Goal: Task Accomplishment & Management: Use online tool/utility

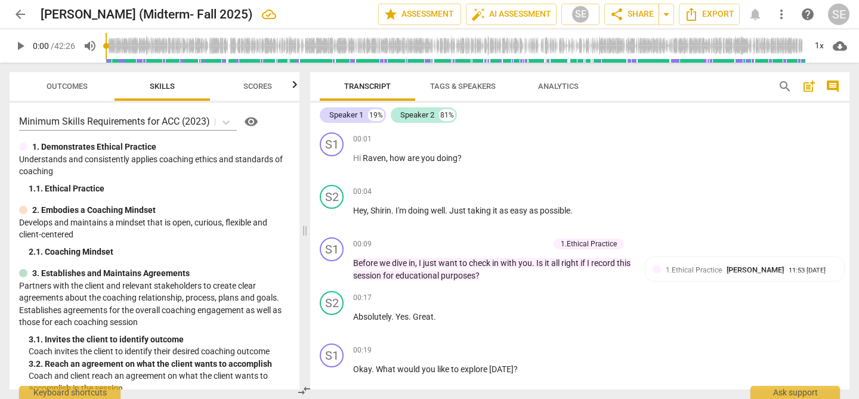
scroll to position [282, 0]
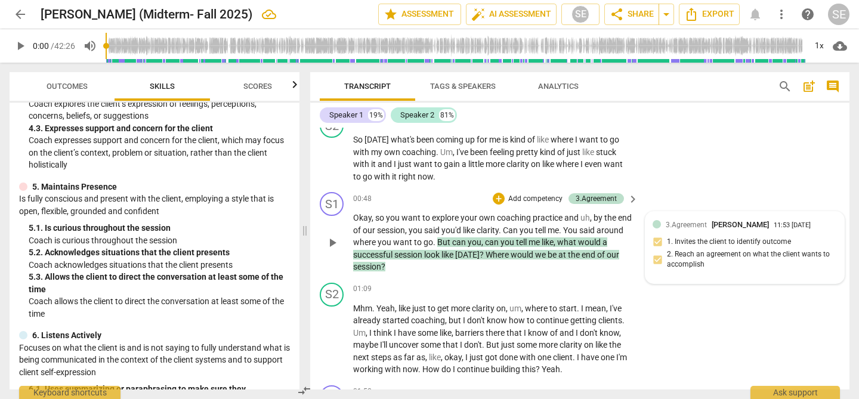
click at [679, 239] on div "3.Agreement [PERSON_NAME] 11:53 [DATE] 1. Invites the client to identify outcom…" at bounding box center [745, 247] width 184 height 57
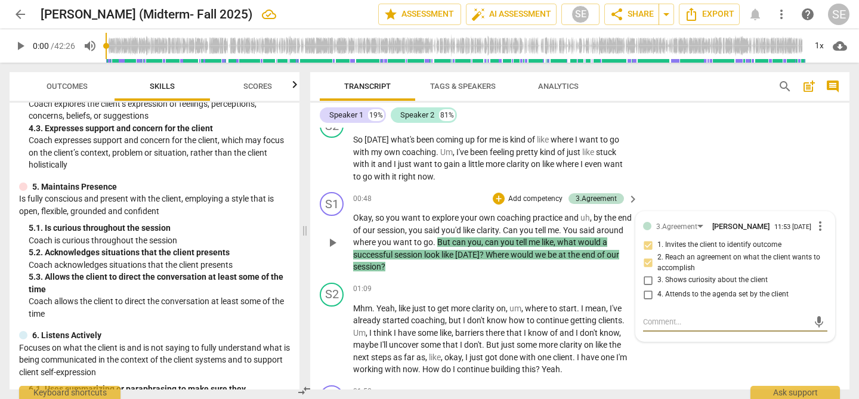
click at [818, 229] on span "more_vert" at bounding box center [820, 226] width 14 height 14
click at [826, 252] on li "Delete" at bounding box center [828, 250] width 41 height 23
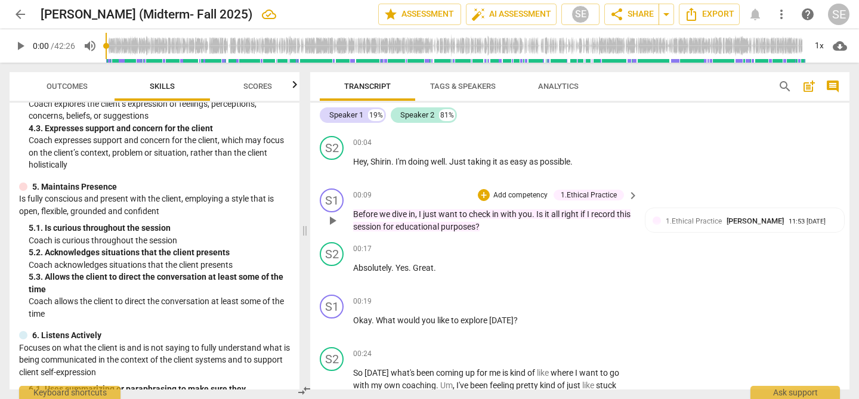
scroll to position [44, 0]
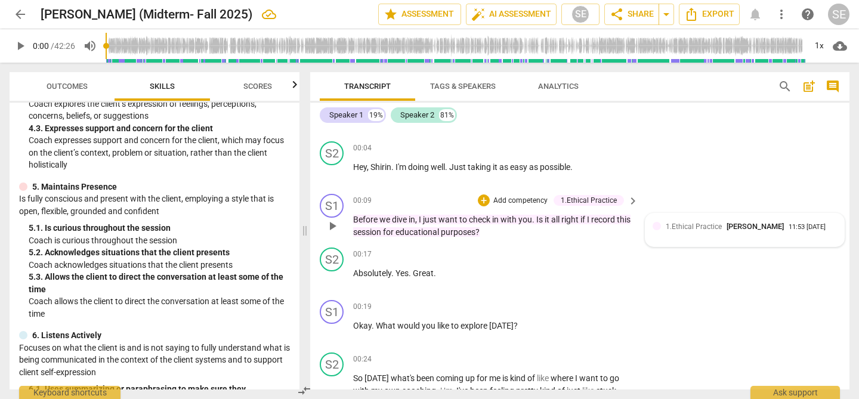
click at [683, 231] on div "1.Ethical Practice [PERSON_NAME]" at bounding box center [727, 226] width 123 height 11
click at [818, 232] on span "more_vert" at bounding box center [820, 230] width 14 height 14
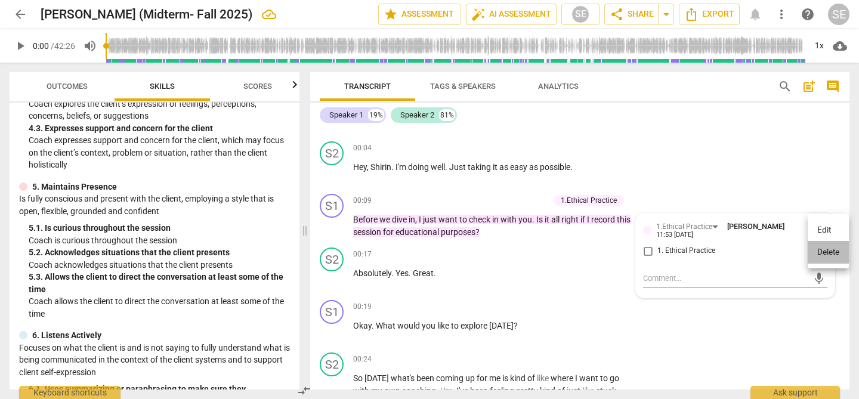
click at [833, 250] on li "Delete" at bounding box center [828, 252] width 41 height 23
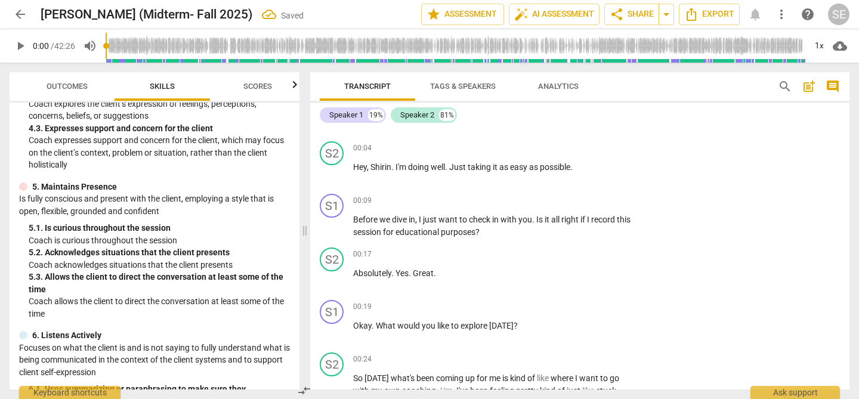
scroll to position [0, 0]
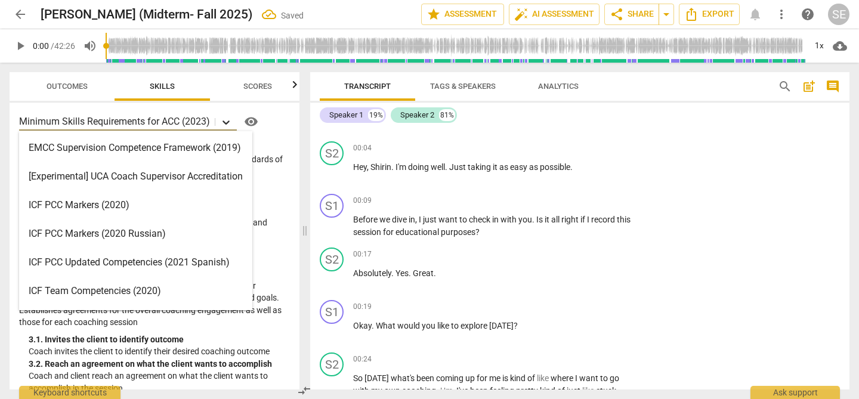
click at [226, 123] on icon at bounding box center [225, 122] width 7 height 4
click at [151, 142] on div "EMCC Supervision Competence Framework (2019)" at bounding box center [135, 148] width 233 height 29
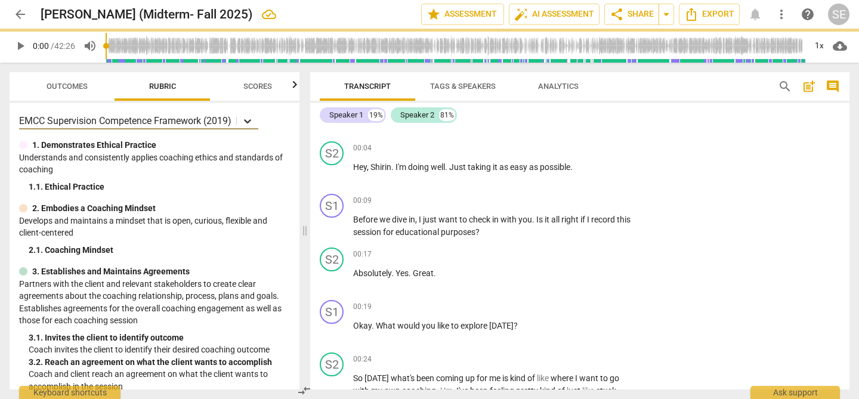
click at [251, 119] on icon at bounding box center [248, 121] width 12 height 12
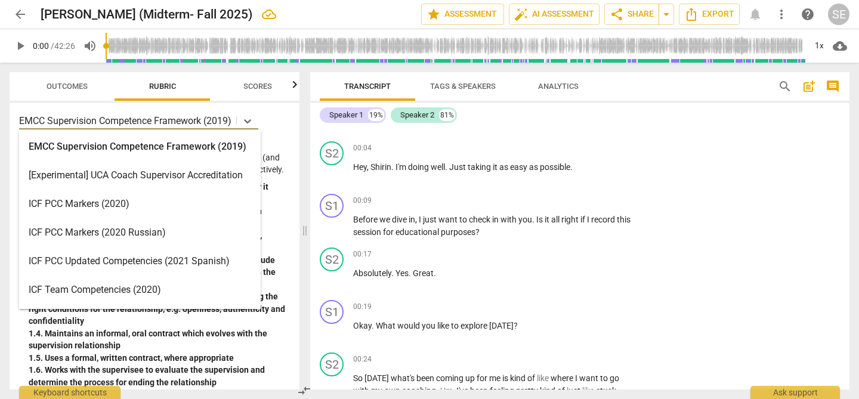
click at [162, 141] on div "EMCC Supervision Competence Framework (2019)" at bounding box center [140, 146] width 242 height 29
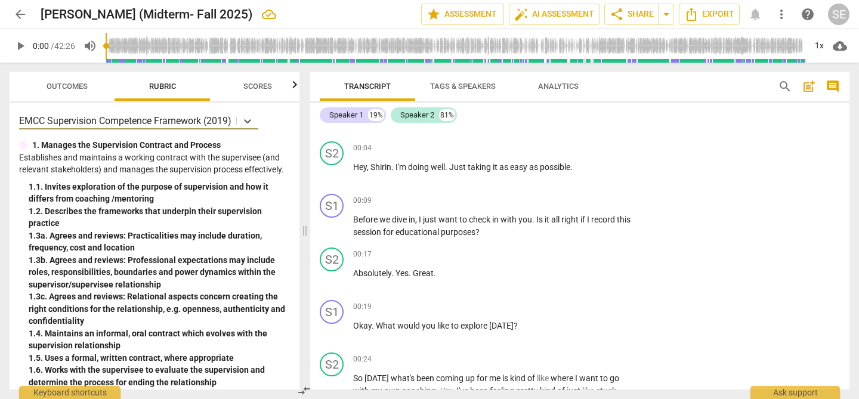
click at [18, 17] on span "arrow_back" at bounding box center [20, 14] width 14 height 14
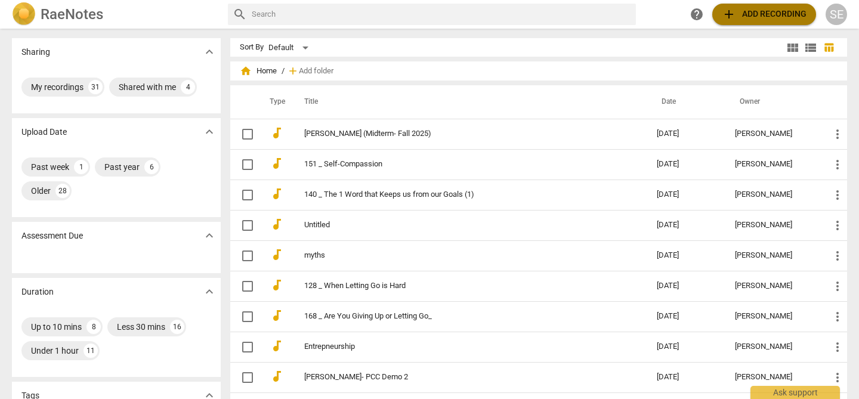
click at [733, 13] on span "add" at bounding box center [729, 14] width 14 height 14
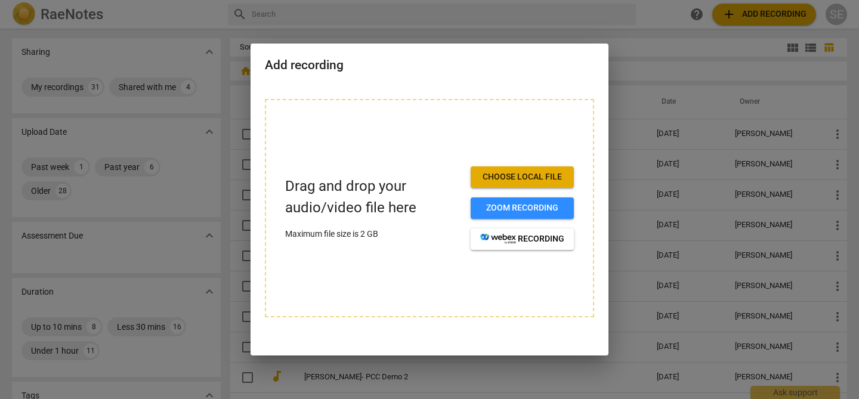
click at [627, 45] on div at bounding box center [429, 199] width 859 height 399
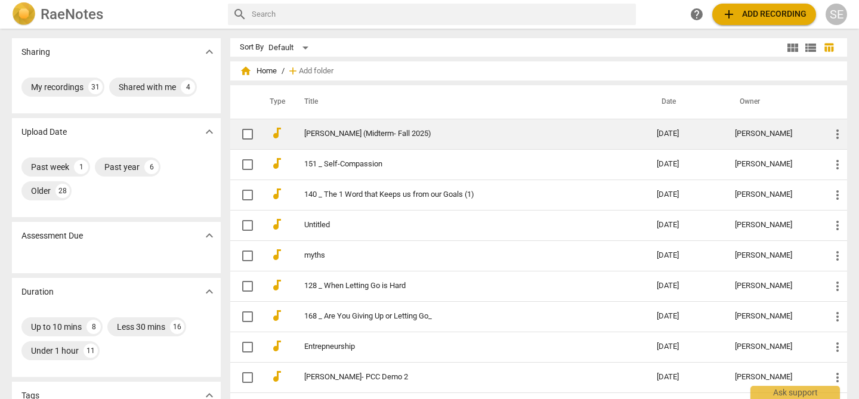
click at [319, 139] on td "[PERSON_NAME] (Midterm- Fall 2025)" at bounding box center [468, 134] width 357 height 30
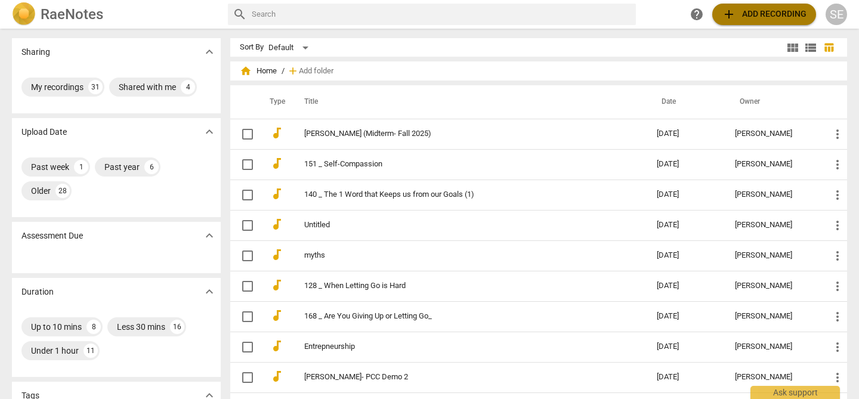
click at [749, 17] on span "add Add recording" at bounding box center [764, 14] width 85 height 14
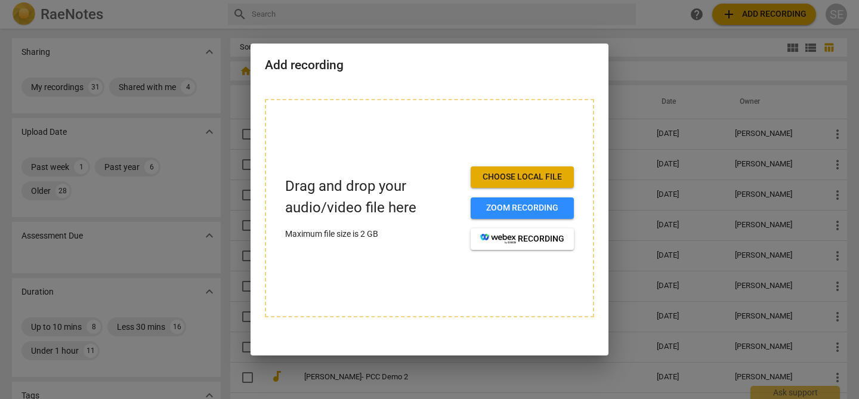
click at [653, 61] on div at bounding box center [429, 199] width 859 height 399
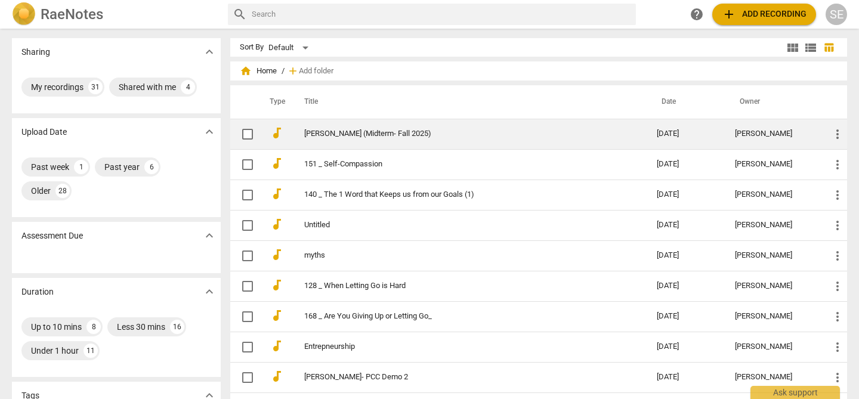
click at [384, 140] on td "[PERSON_NAME] (Midterm- Fall 2025)" at bounding box center [468, 134] width 357 height 30
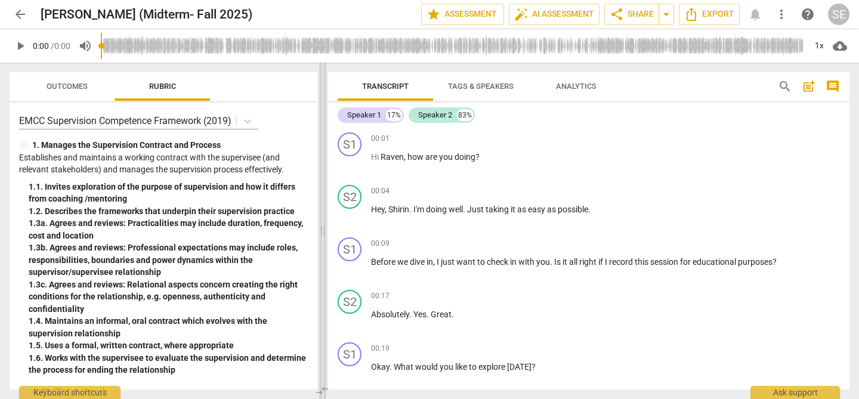
drag, startPoint x: 416, startPoint y: 208, endPoint x: 323, endPoint y: 194, distance: 94.7
click at [323, 194] on span at bounding box center [322, 231] width 7 height 336
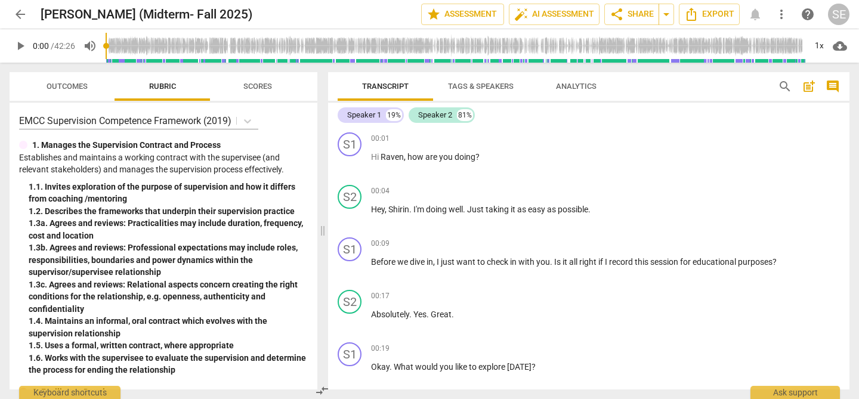
click at [18, 18] on span "arrow_back" at bounding box center [20, 14] width 14 height 14
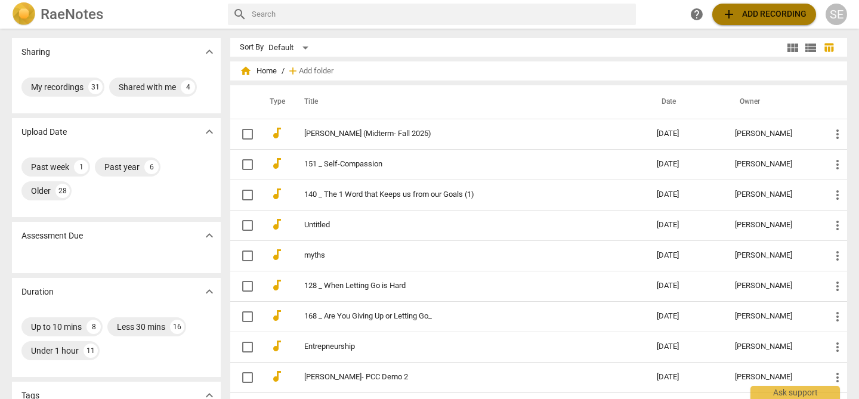
click at [756, 20] on span "add Add recording" at bounding box center [764, 14] width 85 height 14
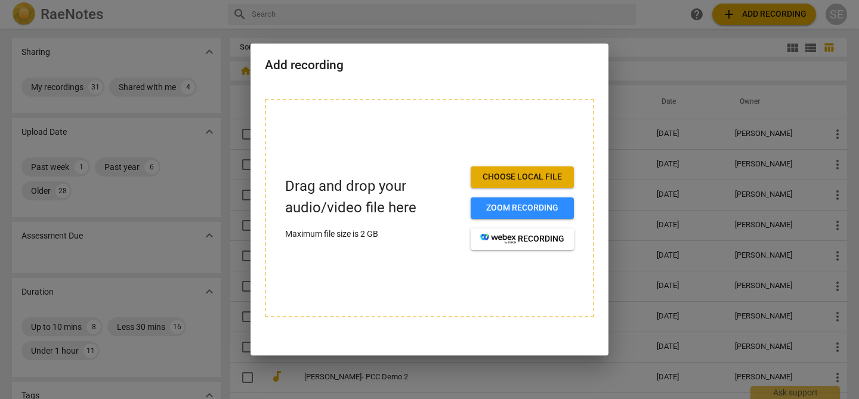
click at [689, 63] on div at bounding box center [429, 199] width 859 height 399
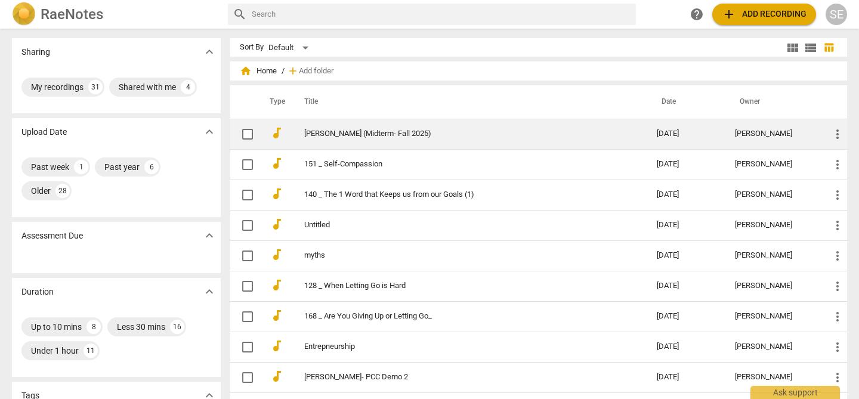
click at [378, 137] on link "[PERSON_NAME] (Midterm- Fall 2025)" at bounding box center [459, 133] width 310 height 9
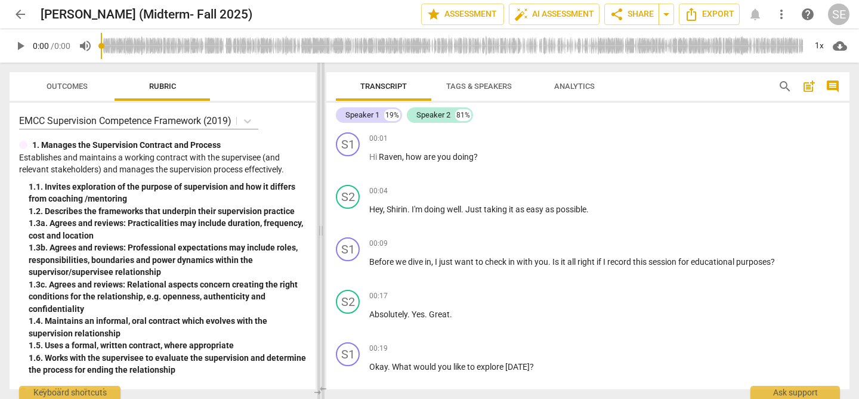
drag, startPoint x: 426, startPoint y: 211, endPoint x: 322, endPoint y: 217, distance: 104.5
click at [322, 217] on span at bounding box center [320, 231] width 7 height 336
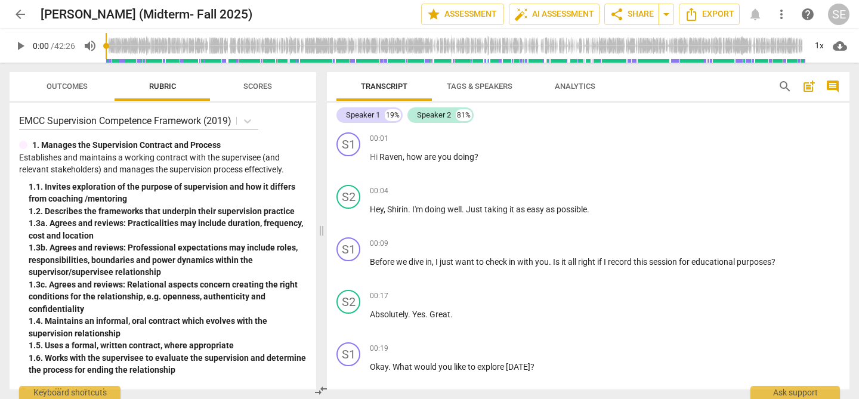
click at [17, 16] on span "arrow_back" at bounding box center [20, 14] width 14 height 14
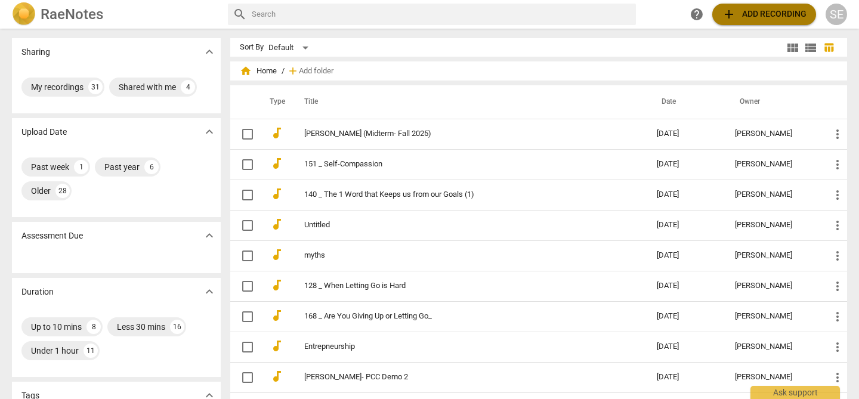
click at [758, 16] on span "add Add recording" at bounding box center [764, 14] width 85 height 14
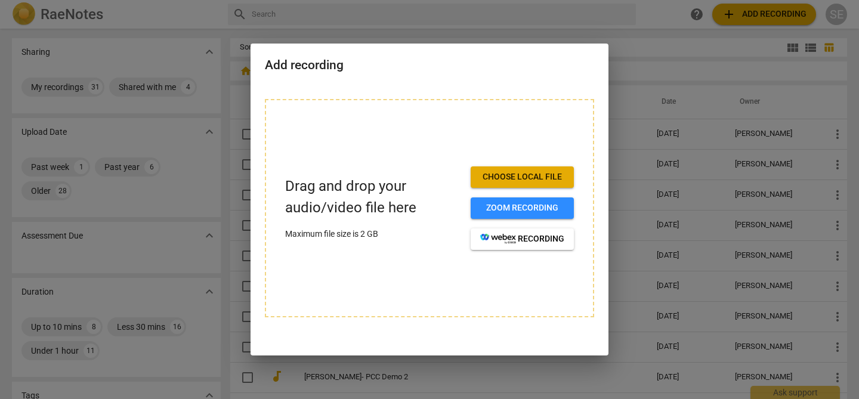
click at [637, 28] on div at bounding box center [429, 199] width 859 height 399
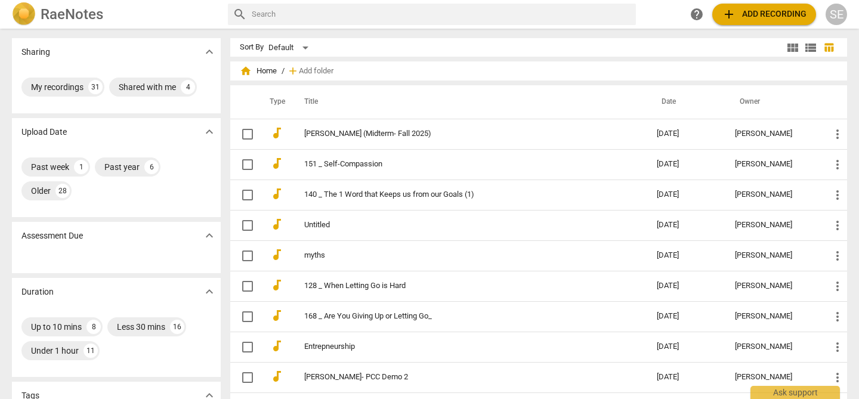
click at [765, 14] on span "add Add recording" at bounding box center [764, 14] width 85 height 14
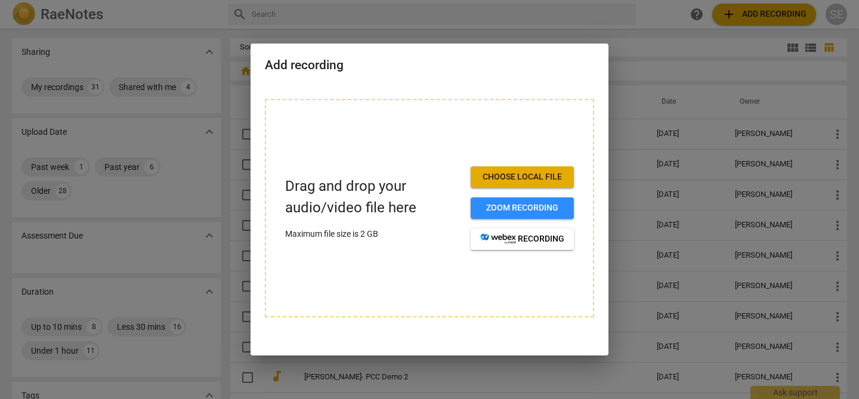
click at [690, 47] on div at bounding box center [429, 199] width 859 height 399
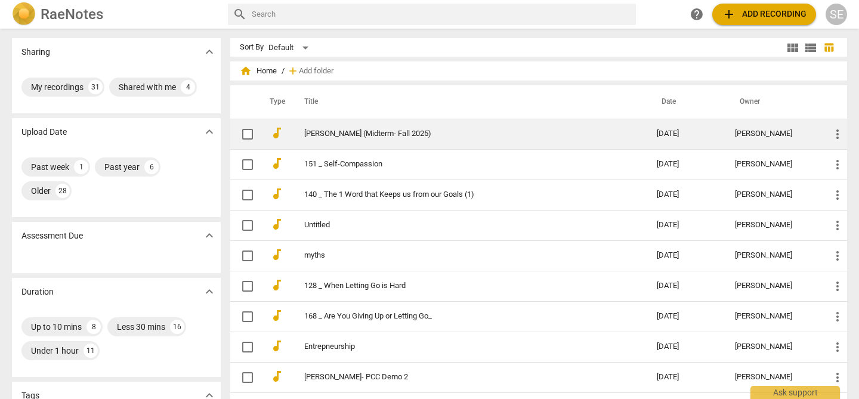
click at [369, 135] on link "[PERSON_NAME] (Midterm- Fall 2025)" at bounding box center [459, 133] width 310 height 9
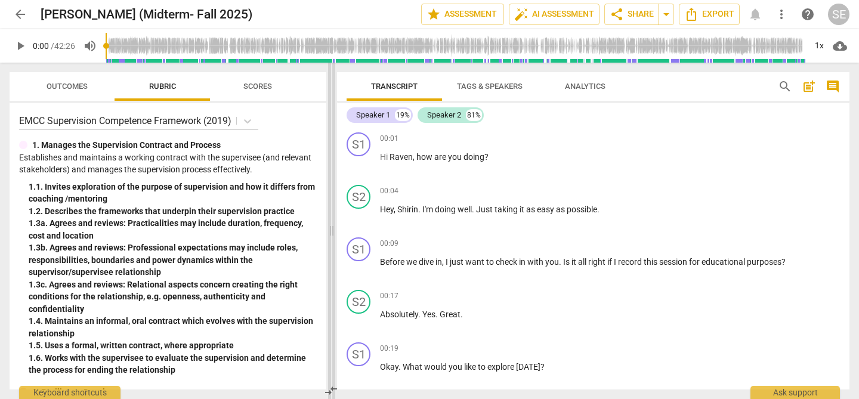
drag, startPoint x: 426, startPoint y: 160, endPoint x: 328, endPoint y: 162, distance: 98.5
click at [328, 162] on span at bounding box center [331, 231] width 7 height 336
click at [20, 47] on span "play_arrow" at bounding box center [20, 46] width 14 height 14
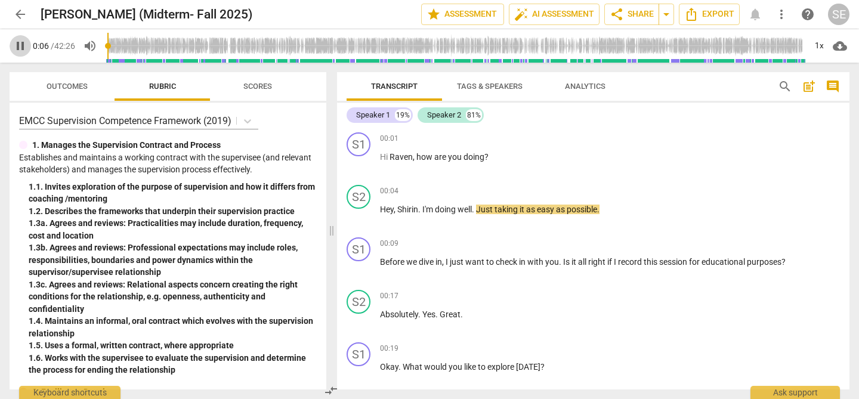
click at [20, 47] on span "pause" at bounding box center [20, 46] width 14 height 14
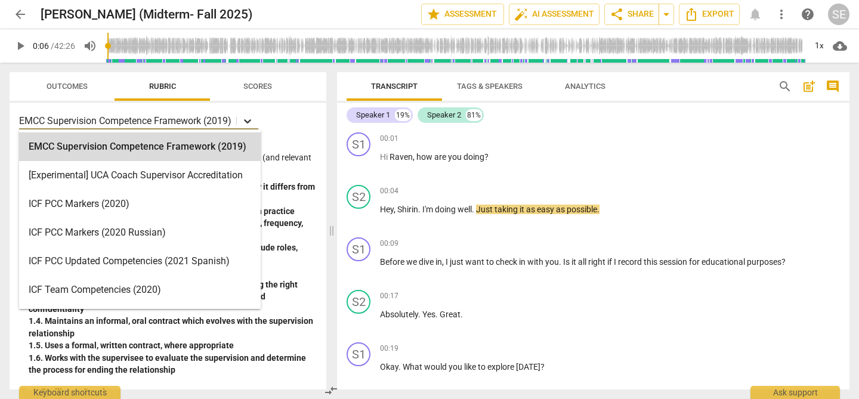
click at [249, 121] on icon at bounding box center [247, 121] width 7 height 4
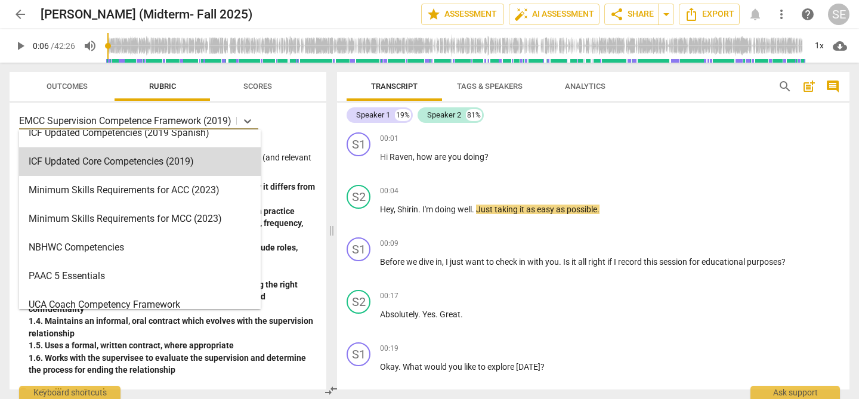
scroll to position [215, 0]
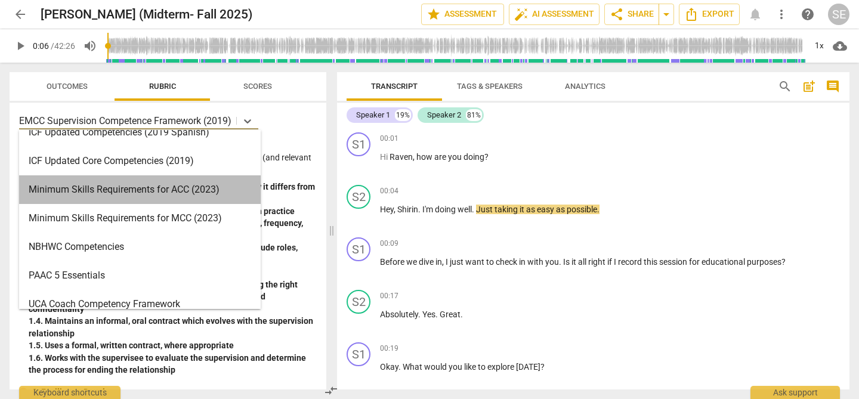
click at [169, 192] on div "Minimum Skills Requirements for ACC (2023)" at bounding box center [140, 189] width 242 height 29
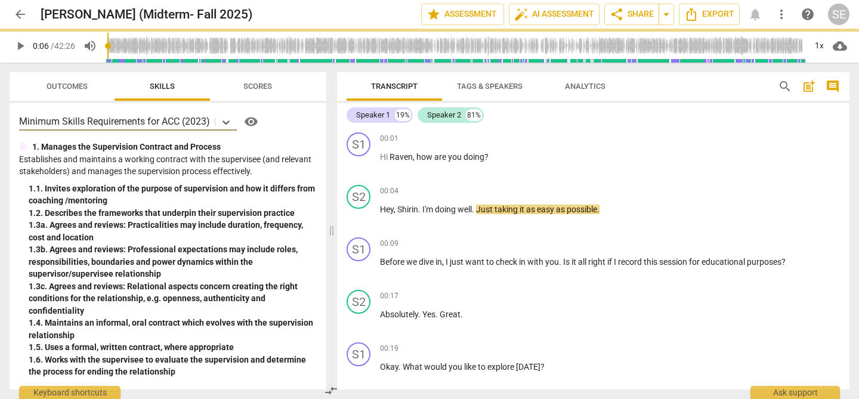
type input "7"
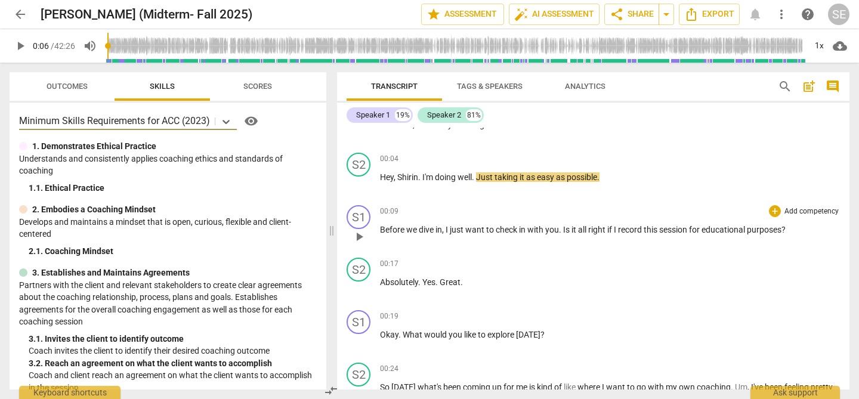
scroll to position [40, 0]
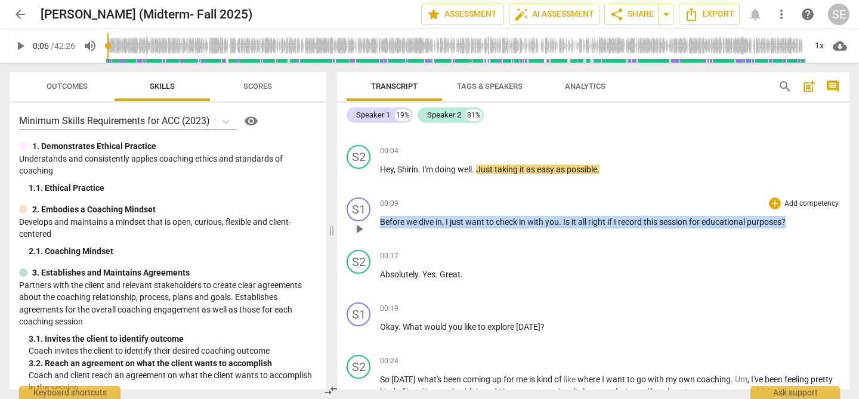
drag, startPoint x: 381, startPoint y: 221, endPoint x: 798, endPoint y: 220, distance: 416.4
click at [798, 220] on p "Before we dive in , I just want to check in with you . Is it all right if I rec…" at bounding box center [610, 222] width 460 height 13
click at [771, 205] on div "+" at bounding box center [775, 203] width 12 height 12
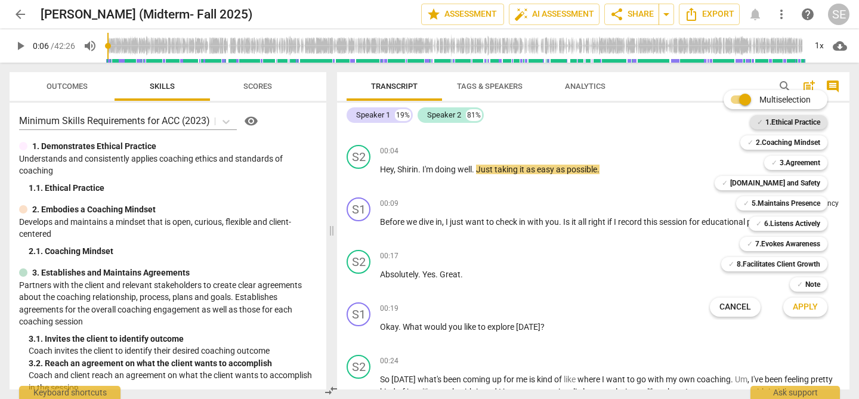
click at [768, 125] on b "1.Ethical Practice" at bounding box center [792, 122] width 55 height 14
click at [812, 306] on span "Apply" at bounding box center [805, 307] width 25 height 12
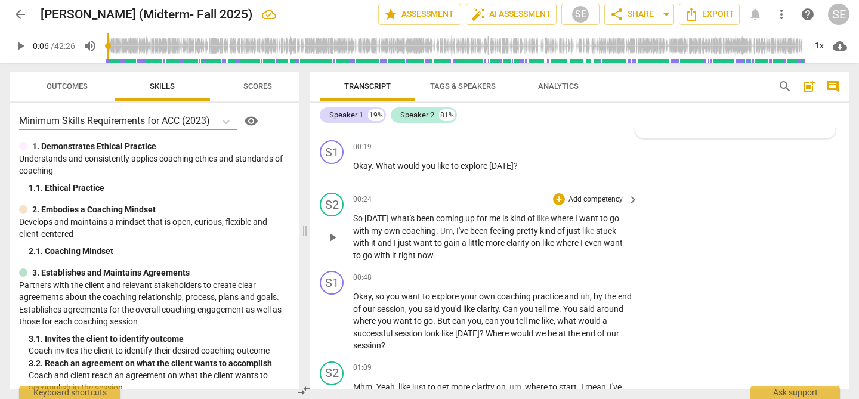
scroll to position [199, 0]
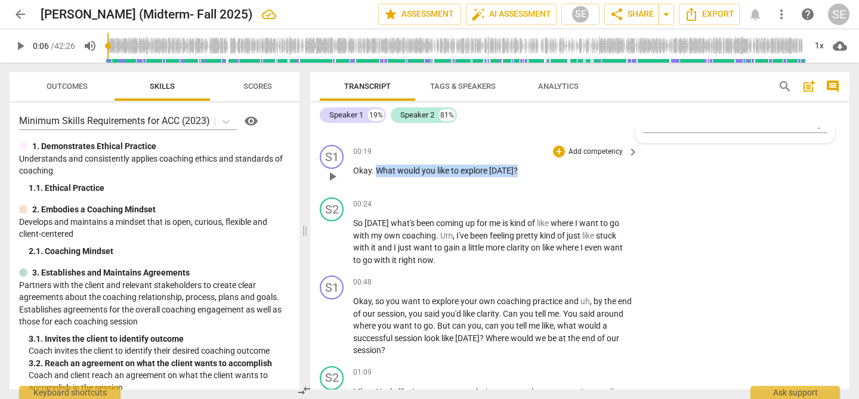
drag, startPoint x: 378, startPoint y: 171, endPoint x: 523, endPoint y: 179, distance: 145.2
click at [523, 179] on div "00:19 + Add competency keyboard_arrow_right Okay . What would you like to explo…" at bounding box center [496, 166] width 286 height 43
click at [589, 152] on p "Add competency" at bounding box center [595, 152] width 57 height 11
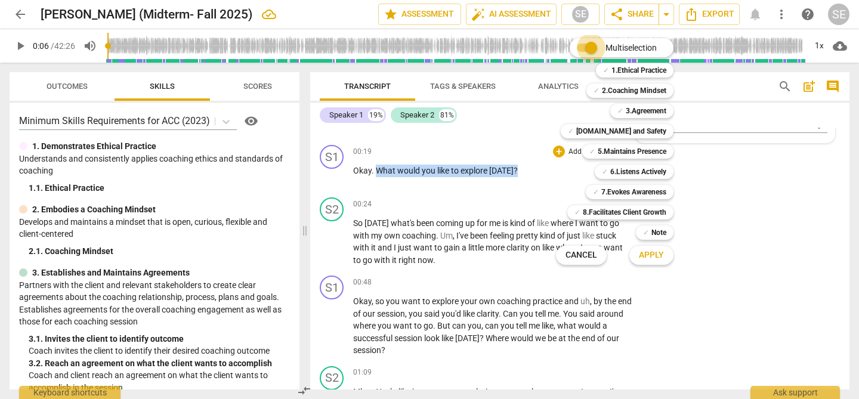
click at [582, 48] on input "Multiselection" at bounding box center [591, 47] width 29 height 29
checkbox input "false"
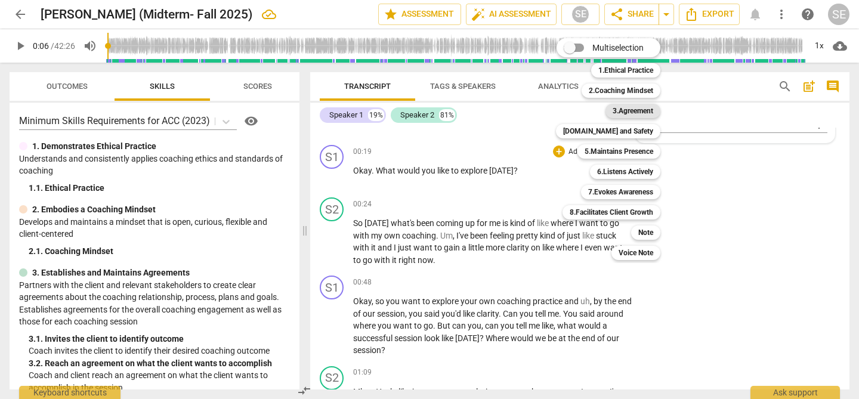
click at [614, 112] on b "3.Agreement" at bounding box center [633, 111] width 41 height 14
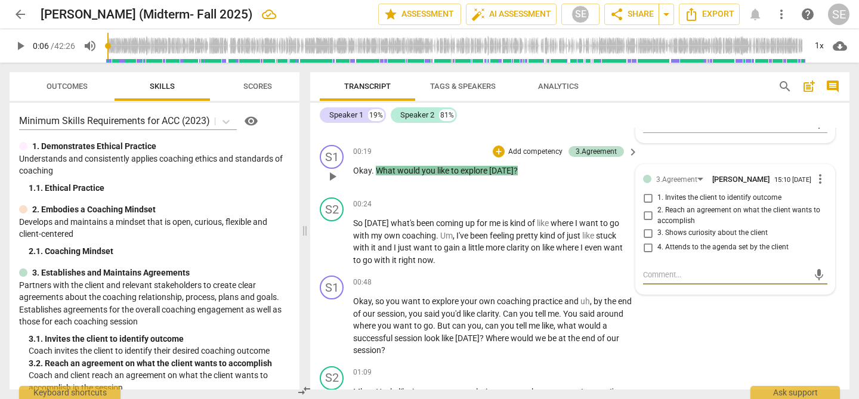
click at [818, 178] on span "more_vert" at bounding box center [820, 179] width 14 height 14
click at [824, 203] on li "Delete" at bounding box center [828, 203] width 41 height 23
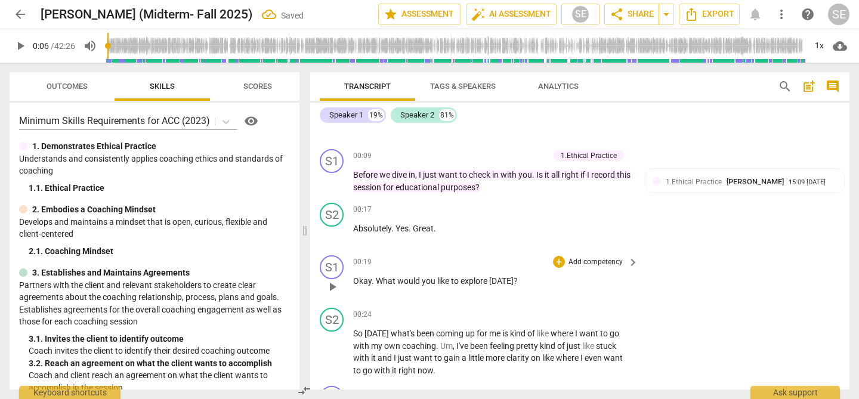
scroll to position [46, 0]
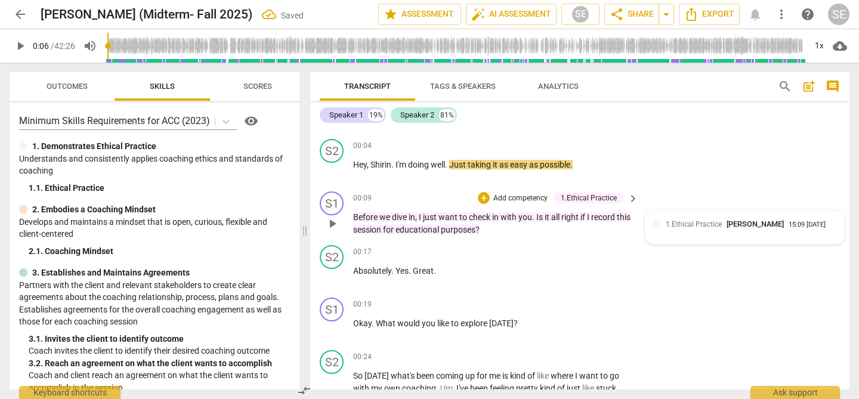
click at [701, 227] on span "1.Ethical Practice" at bounding box center [694, 224] width 56 height 8
click at [818, 227] on span "more_vert" at bounding box center [820, 228] width 14 height 14
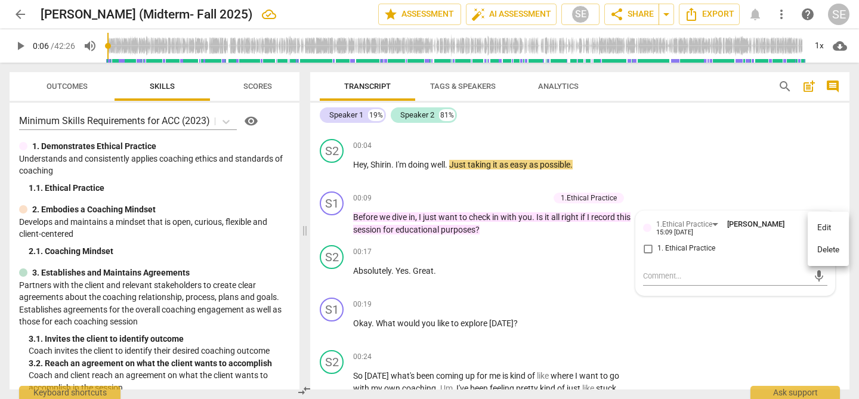
click at [822, 251] on li "Delete" at bounding box center [828, 250] width 41 height 23
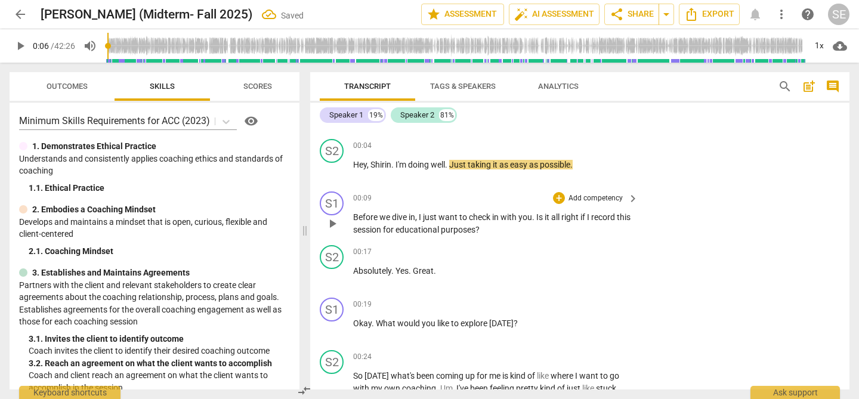
click at [596, 218] on span "record" at bounding box center [604, 217] width 26 height 10
click at [579, 199] on p "Add competency" at bounding box center [595, 198] width 57 height 11
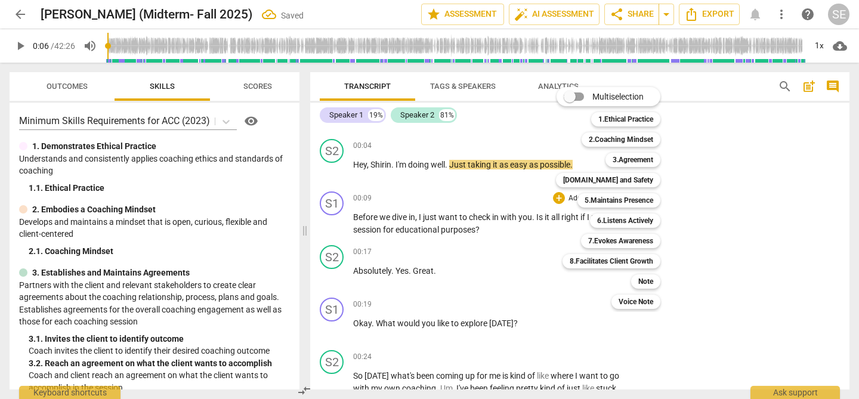
click at [487, 180] on div at bounding box center [429, 199] width 859 height 399
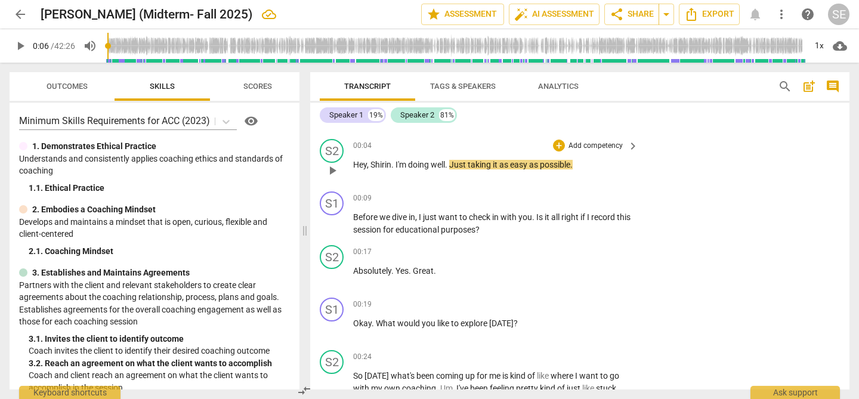
click at [477, 140] on div "00:04 + Add competency keyboard_arrow_right" at bounding box center [496, 145] width 286 height 13
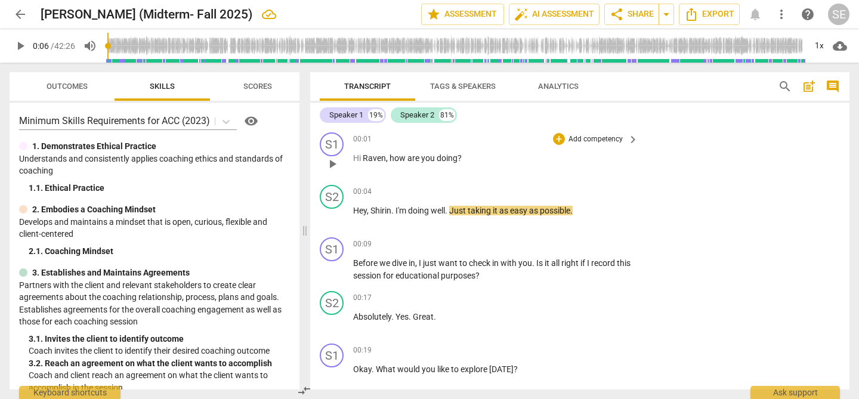
click at [335, 164] on span "play_arrow" at bounding box center [332, 164] width 14 height 14
click at [335, 164] on span "pause" at bounding box center [332, 164] width 14 height 14
drag, startPoint x: 108, startPoint y: 47, endPoint x: 96, endPoint y: 46, distance: 11.9
type input "0"
click at [106, 46] on input "range" at bounding box center [456, 46] width 700 height 38
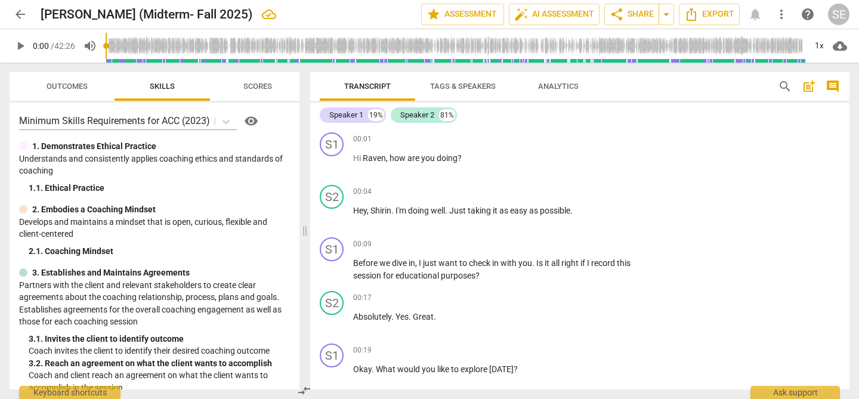
click at [23, 17] on span "arrow_back" at bounding box center [20, 14] width 14 height 14
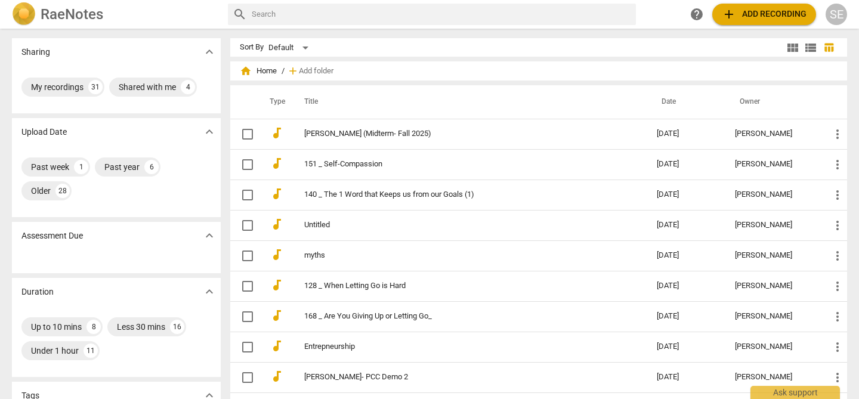
click at [731, 12] on span "add" at bounding box center [729, 14] width 14 height 14
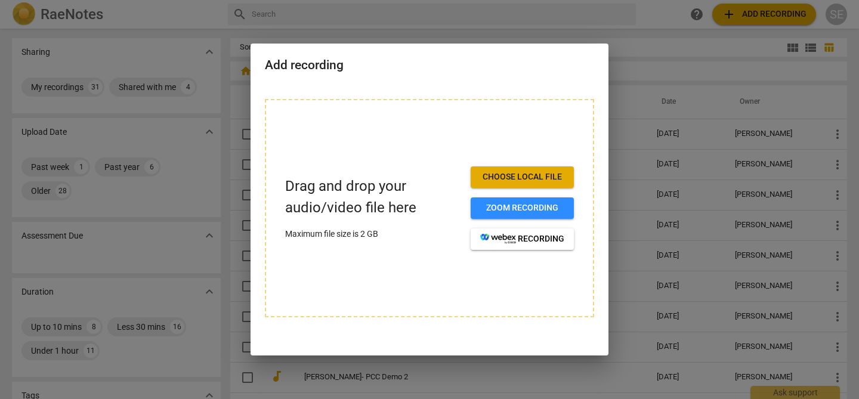
click at [665, 69] on div at bounding box center [429, 199] width 859 height 399
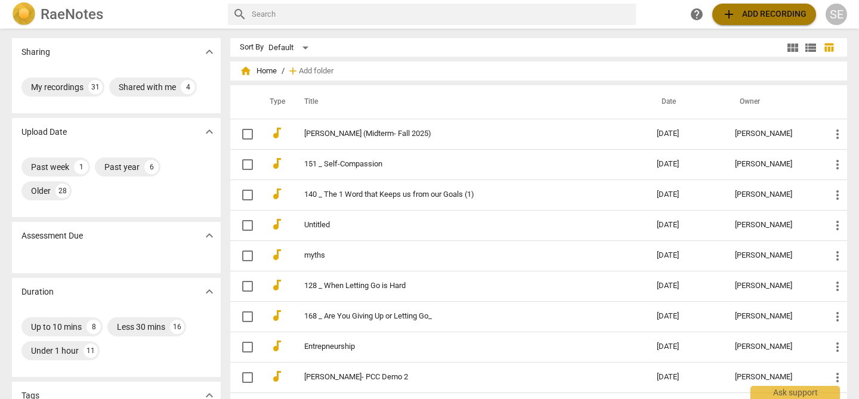
click at [757, 19] on span "add Add recording" at bounding box center [764, 14] width 85 height 14
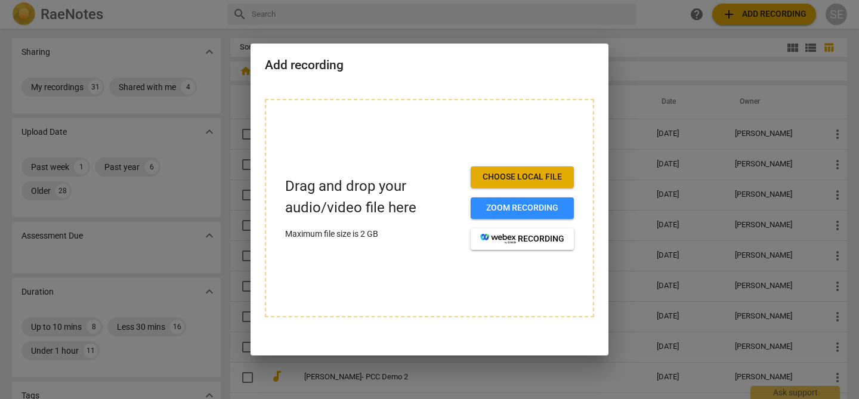
click at [552, 39] on div at bounding box center [429, 199] width 859 height 399
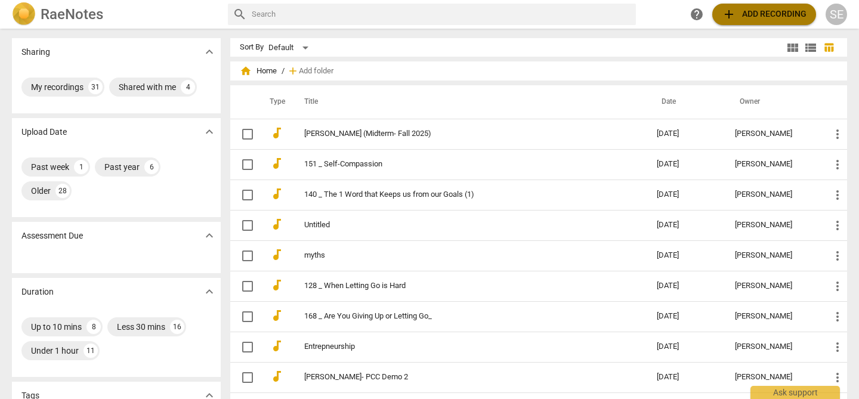
click at [744, 15] on span "add Add recording" at bounding box center [764, 14] width 85 height 14
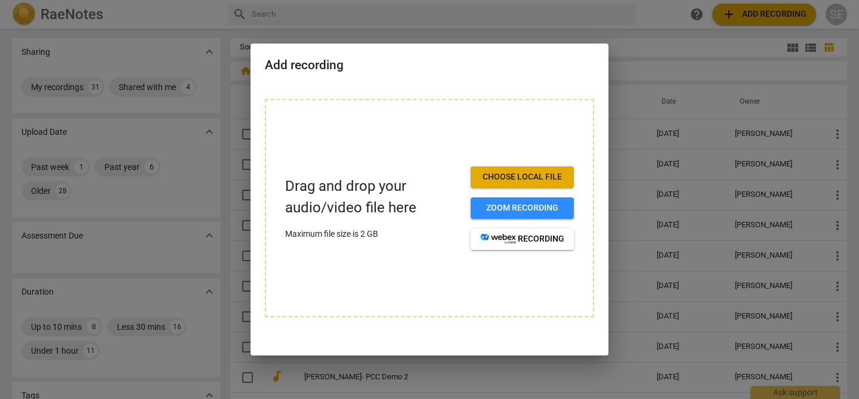
click at [645, 52] on div at bounding box center [429, 199] width 859 height 399
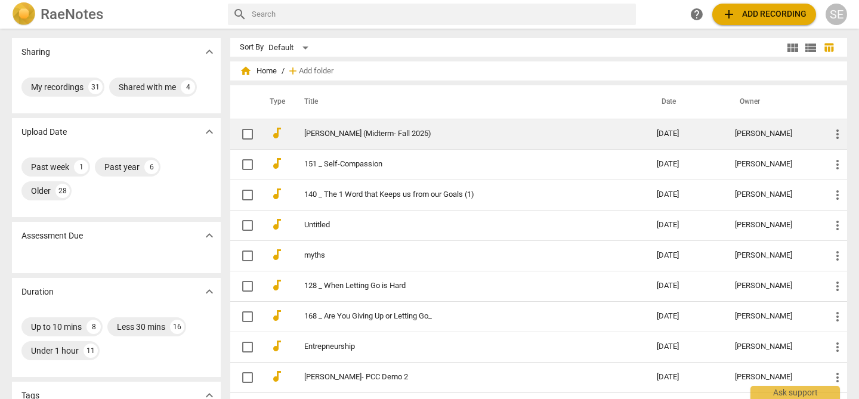
click at [390, 136] on link "[PERSON_NAME] (Midterm- Fall 2025)" at bounding box center [459, 133] width 310 height 9
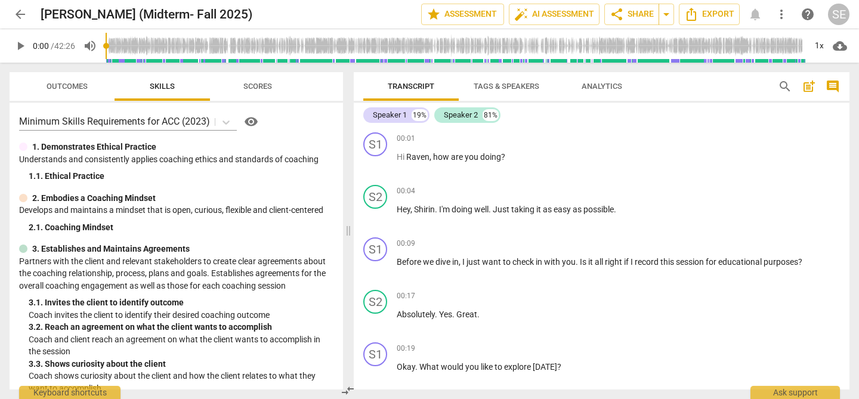
drag, startPoint x: 429, startPoint y: 105, endPoint x: 347, endPoint y: 110, distance: 81.9
click at [347, 110] on span at bounding box center [348, 231] width 7 height 336
click at [20, 47] on span "play_arrow" at bounding box center [20, 46] width 14 height 14
click at [20, 47] on span "pause" at bounding box center [20, 46] width 14 height 14
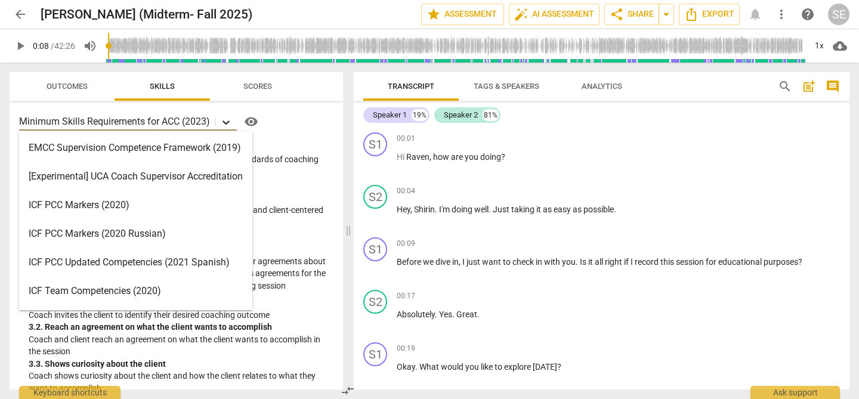
click at [225, 122] on icon at bounding box center [225, 122] width 7 height 4
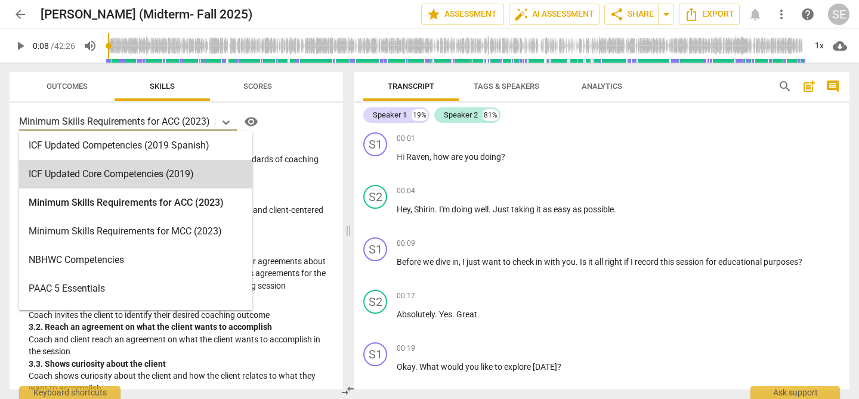
scroll to position [205, 0]
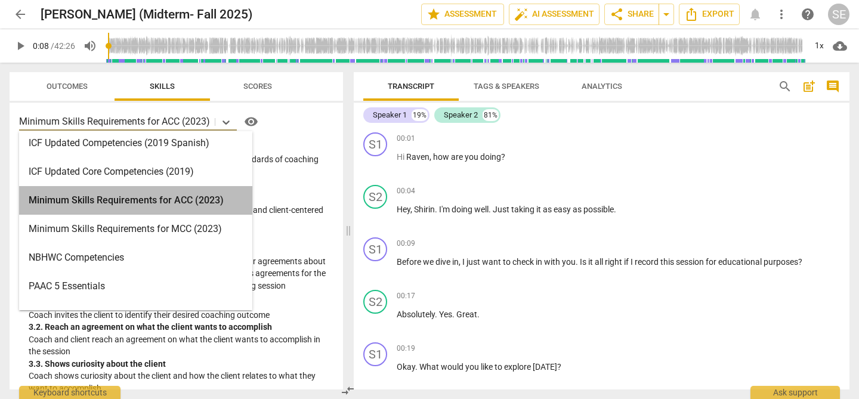
click at [124, 200] on div "Minimum Skills Requirements for ACC (2023)" at bounding box center [135, 200] width 233 height 29
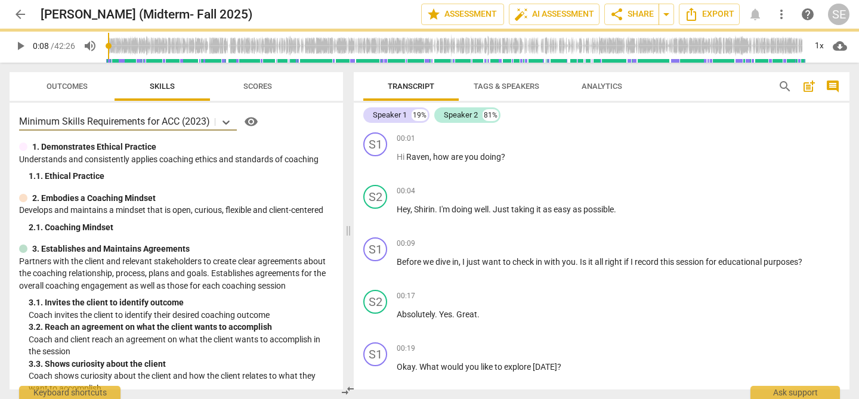
type input "8"
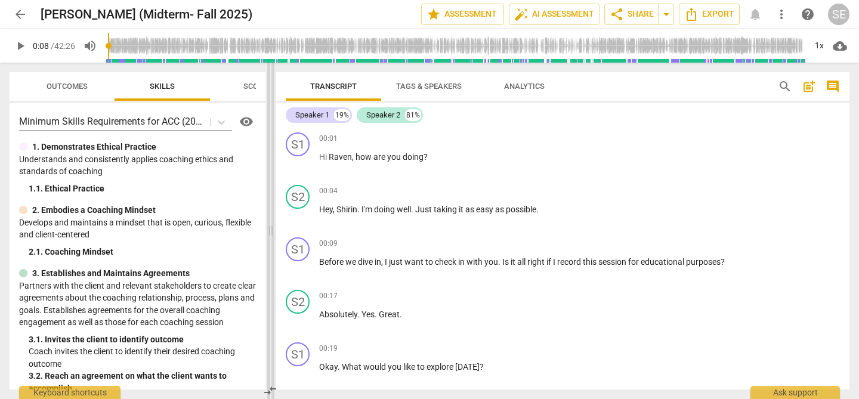
drag, startPoint x: 348, startPoint y: 231, endPoint x: 268, endPoint y: 234, distance: 80.0
click at [268, 234] on span at bounding box center [270, 231] width 7 height 336
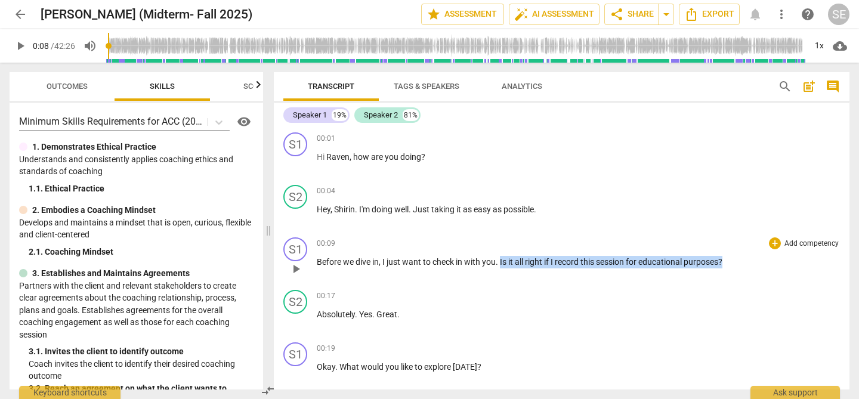
drag, startPoint x: 502, startPoint y: 264, endPoint x: 735, endPoint y: 259, distance: 233.9
click at [735, 259] on p "Before we dive in , I just want to check in with you . Is it all right if I rec…" at bounding box center [578, 262] width 523 height 13
click at [792, 242] on p "Add competency" at bounding box center [811, 244] width 57 height 11
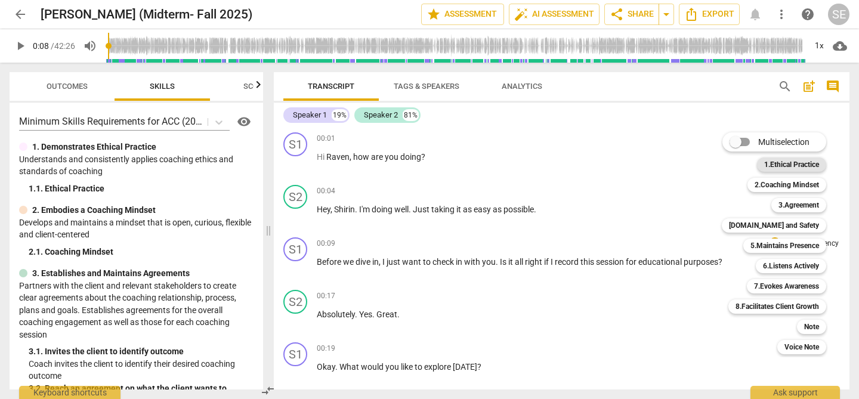
click at [784, 164] on b "1.Ethical Practice" at bounding box center [791, 164] width 55 height 14
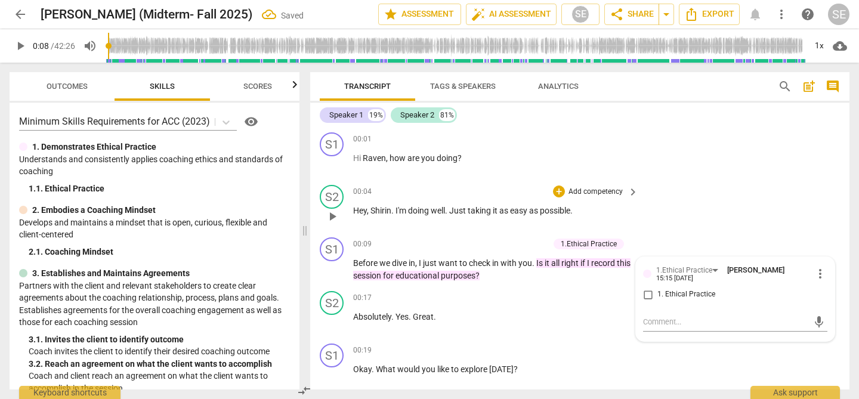
click at [659, 222] on div "S2 play_arrow pause 00:04 + Add competency keyboard_arrow_right Hey , [PERSON_N…" at bounding box center [579, 206] width 539 height 52
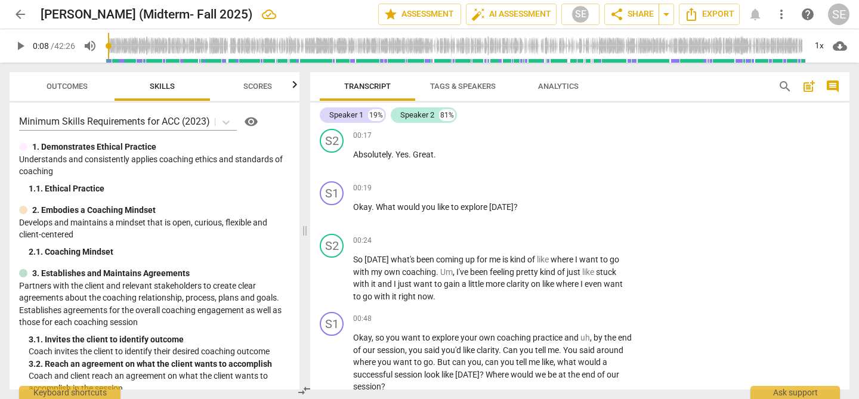
scroll to position [163, 0]
drag, startPoint x: 376, startPoint y: 206, endPoint x: 520, endPoint y: 212, distance: 143.3
click at [520, 212] on div "00:19 + Add competency keyboard_arrow_right Okay . What would you like to explo…" at bounding box center [496, 201] width 286 height 43
click at [603, 188] on p "Add competency" at bounding box center [595, 187] width 57 height 11
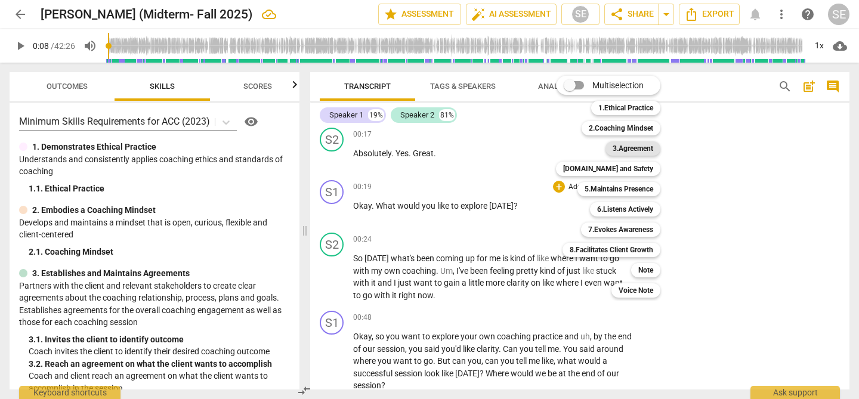
click at [614, 149] on b "3.Agreement" at bounding box center [633, 148] width 41 height 14
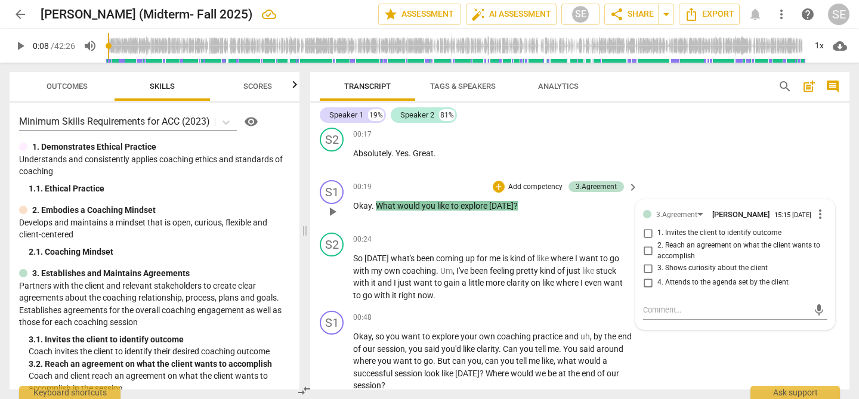
click at [665, 238] on span "1. Invites the client to identify outcome" at bounding box center [719, 233] width 124 height 11
click at [657, 238] on input "1. Invites the client to identify outcome" at bounding box center [647, 233] width 19 height 14
checkbox input "true"
click at [703, 163] on div "S2 play_arrow pause 00:17 + Add competency keyboard_arrow_right Absolutely . Ye…" at bounding box center [579, 149] width 539 height 52
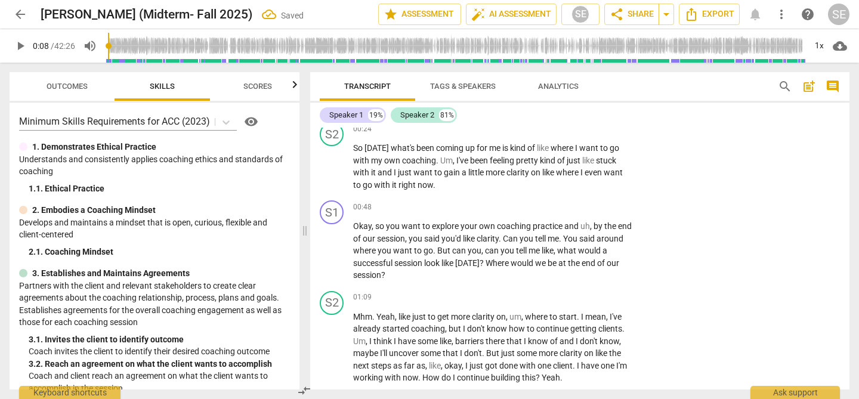
scroll to position [277, 0]
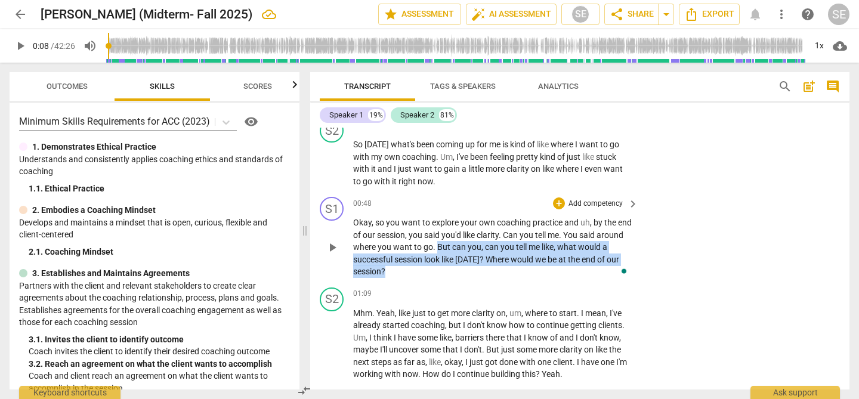
drag, startPoint x: 465, startPoint y: 249, endPoint x: 471, endPoint y: 273, distance: 24.0
click at [471, 273] on p "Okay , so you want to explore your own coaching practice and uh , by the end of…" at bounding box center [492, 247] width 279 height 61
click at [575, 203] on p "Add competency" at bounding box center [595, 204] width 57 height 11
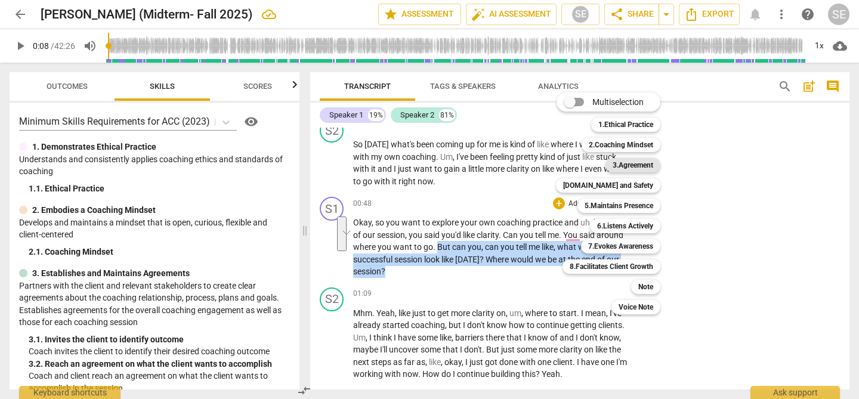
click at [626, 165] on b "3.Agreement" at bounding box center [633, 165] width 41 height 14
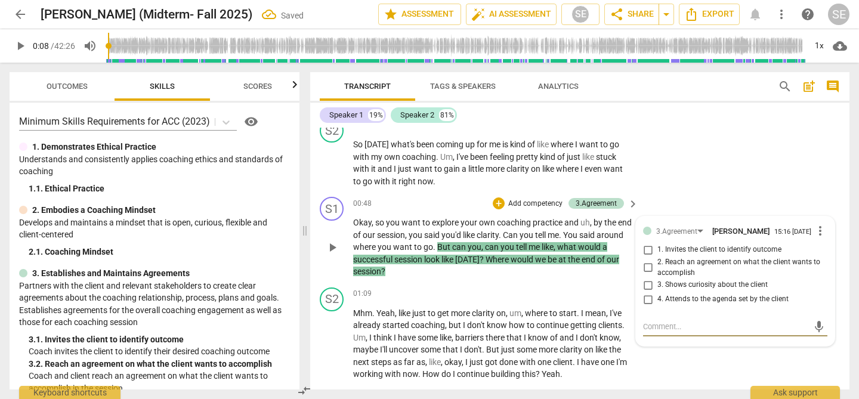
click at [681, 270] on span "2. Reach an agreement on what the client wants to accomplish" at bounding box center [739, 267] width 165 height 21
click at [657, 270] on input "2. Reach an agreement on what the client wants to accomplish" at bounding box center [647, 268] width 19 height 14
checkbox input "true"
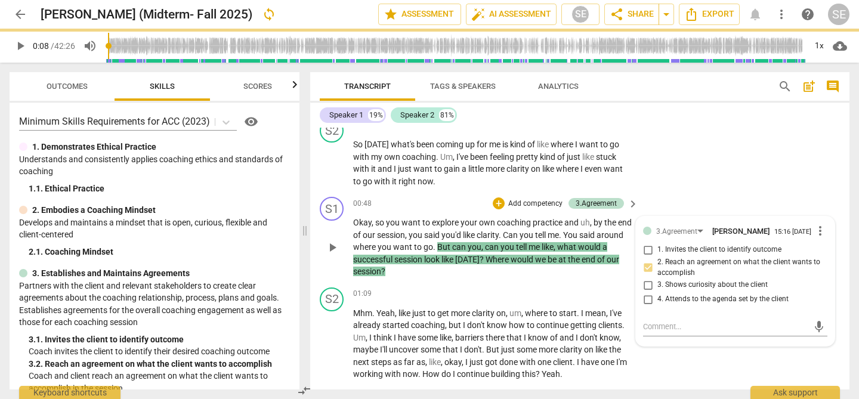
click at [673, 253] on span "1. Invites the client to identify outcome" at bounding box center [719, 250] width 124 height 11
click at [657, 253] on input "1. Invites the client to identify outcome" at bounding box center [647, 250] width 19 height 14
checkbox input "true"
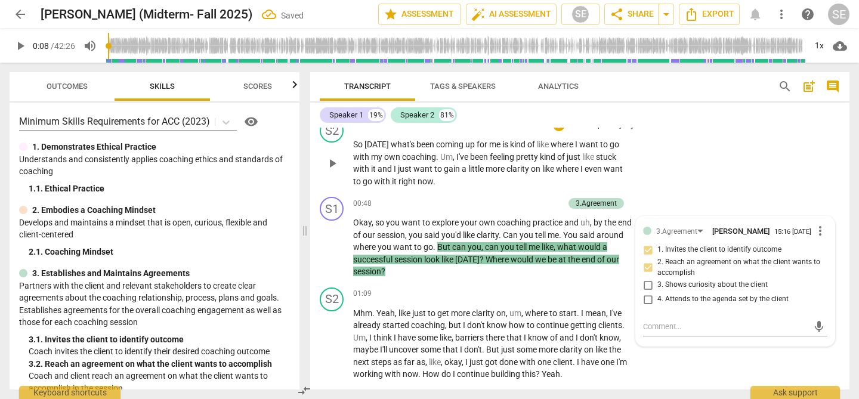
click at [725, 178] on div "S2 play_arrow pause 00:24 + Add competency keyboard_arrow_right So [DATE] what'…" at bounding box center [579, 153] width 539 height 78
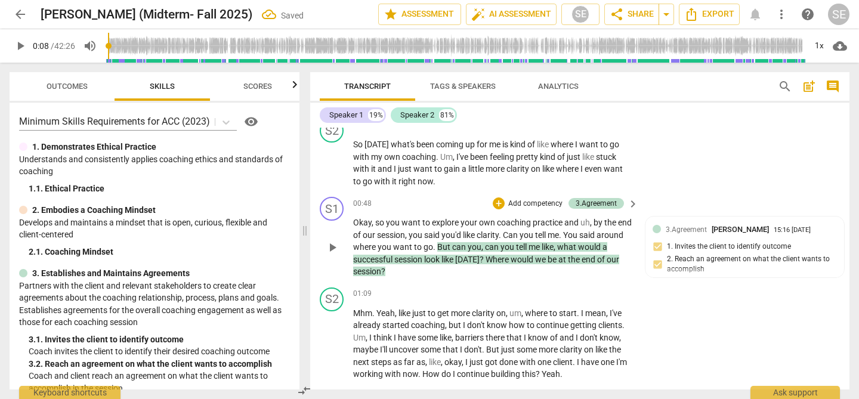
click at [530, 201] on p "Add competency" at bounding box center [535, 204] width 57 height 11
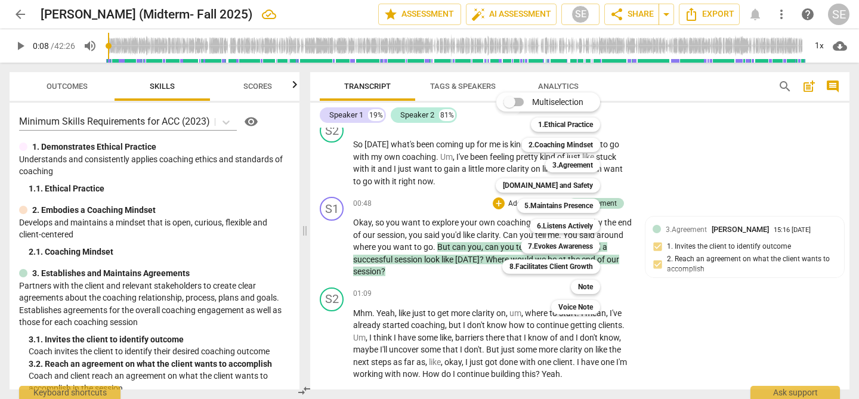
click at [521, 101] on input "Multiselection" at bounding box center [509, 102] width 29 height 29
checkbox input "true"
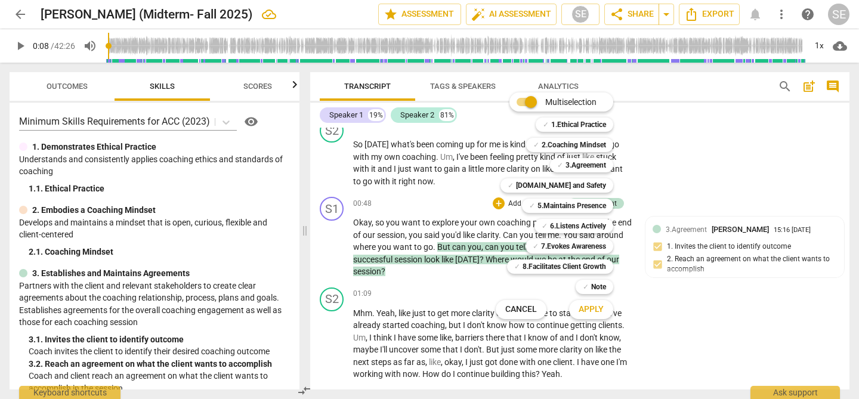
click at [662, 184] on div at bounding box center [429, 199] width 859 height 399
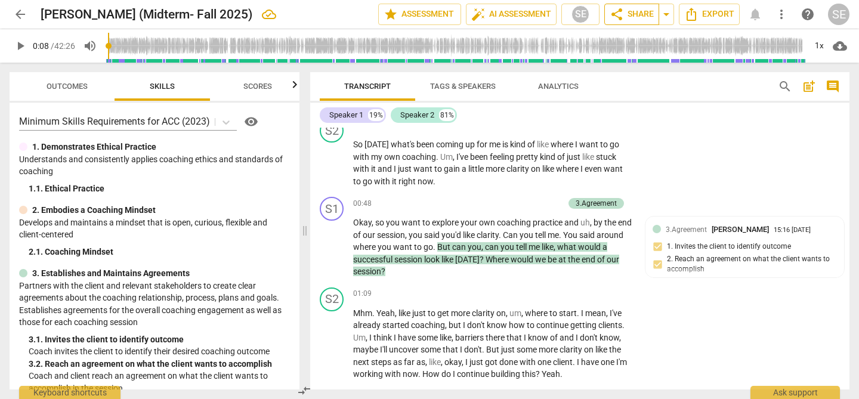
click at [640, 12] on span "share Share" at bounding box center [632, 14] width 44 height 14
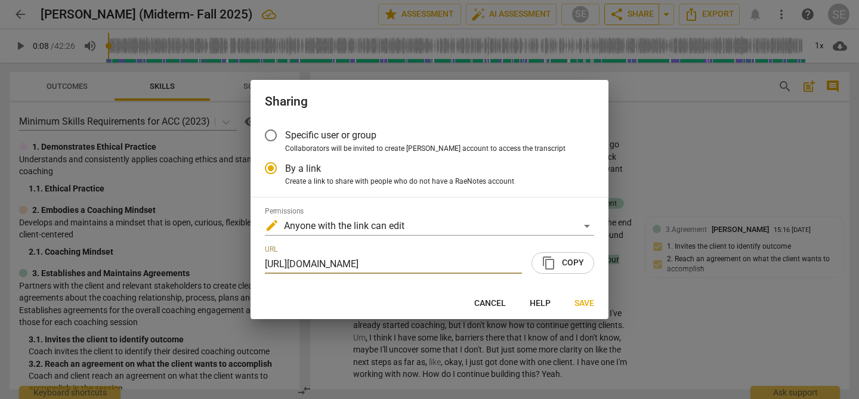
scroll to position [0, 60]
radio input "false"
click at [561, 264] on span "content_copy Copy" at bounding box center [563, 263] width 42 height 14
